Goal: Task Accomplishment & Management: Manage account settings

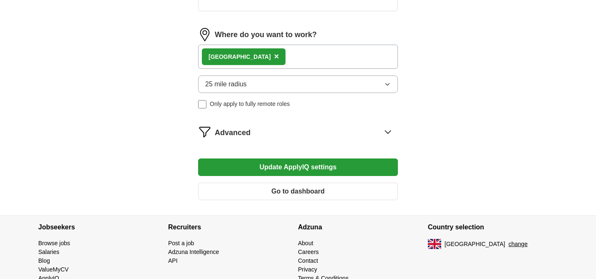
scroll to position [403, 0]
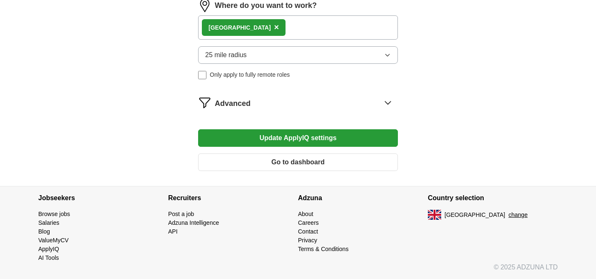
click at [269, 132] on button "Update ApplyIQ settings" at bounding box center [298, 137] width 200 height 17
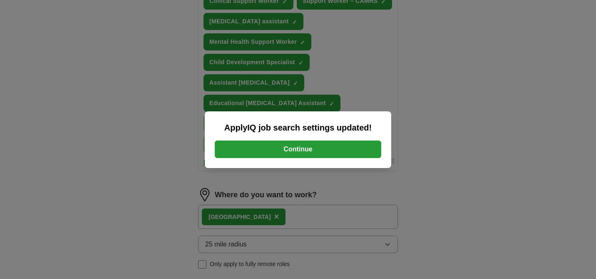
click at [285, 148] on button "Continue" at bounding box center [298, 148] width 167 height 17
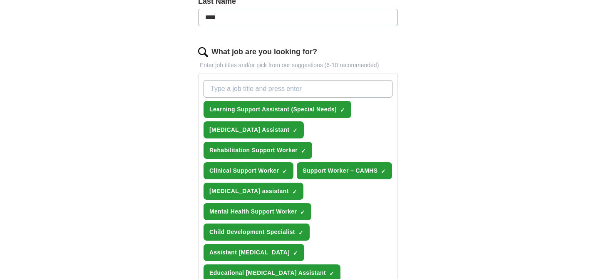
scroll to position [232, 0]
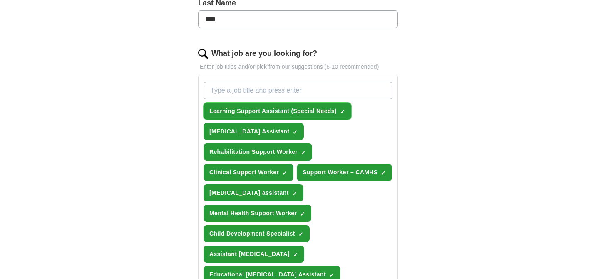
click at [0, 0] on span "×" at bounding box center [0, 0] width 0 height 0
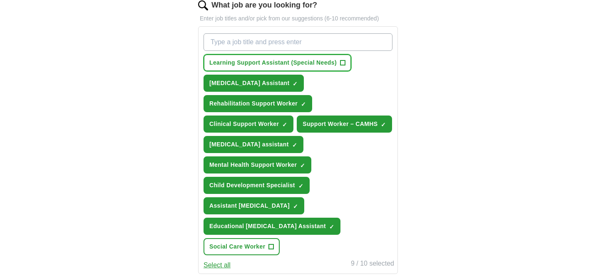
scroll to position [285, 0]
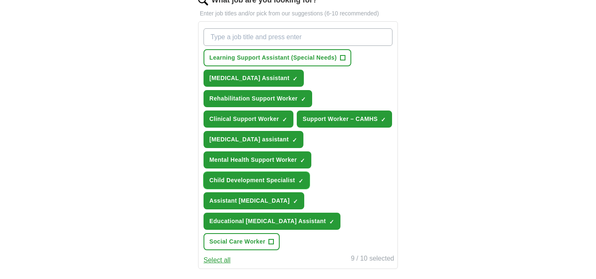
click at [0, 0] on span "×" at bounding box center [0, 0] width 0 height 0
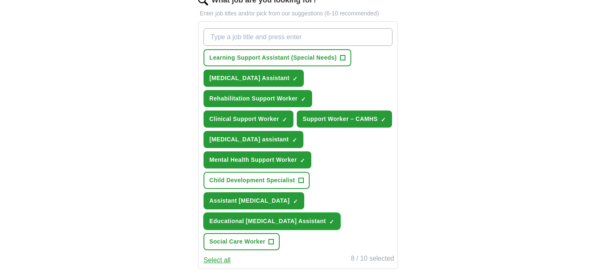
click at [0, 0] on span "×" at bounding box center [0, 0] width 0 height 0
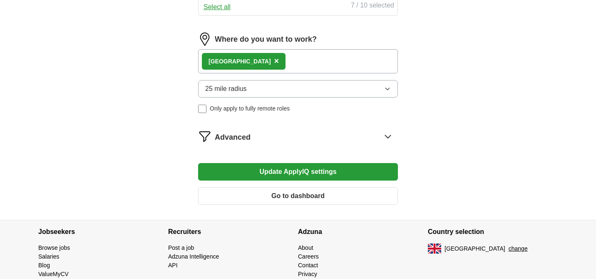
scroll to position [544, 0]
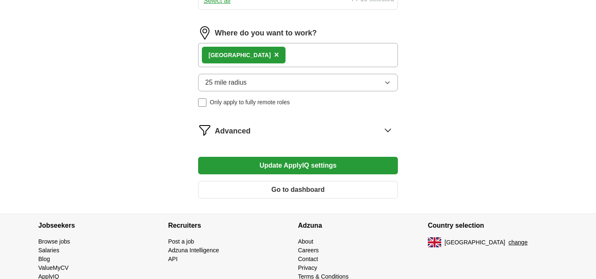
click at [266, 164] on button "Update ApplyIQ settings" at bounding box center [298, 165] width 200 height 17
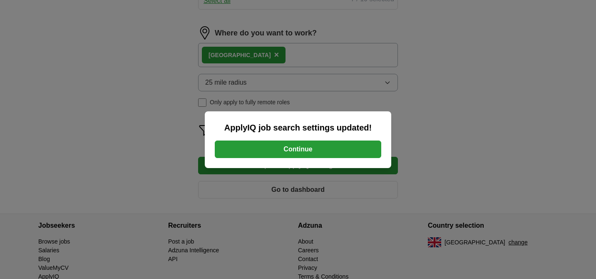
click at [272, 155] on button "Continue" at bounding box center [298, 148] width 167 height 17
